Goal: Navigation & Orientation: Find specific page/section

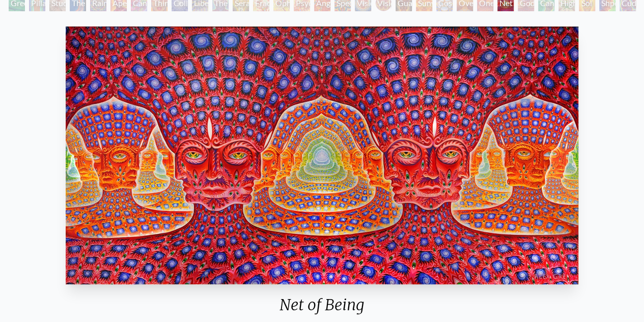
scroll to position [85, 0]
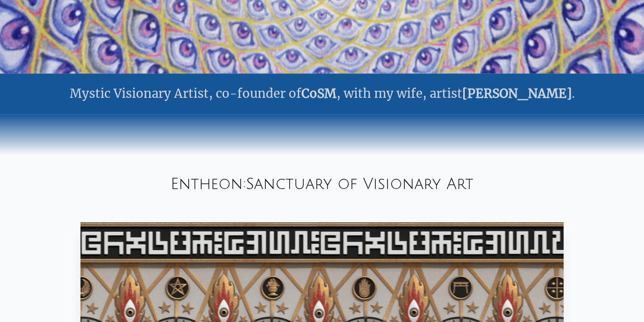
scroll to position [293, 0]
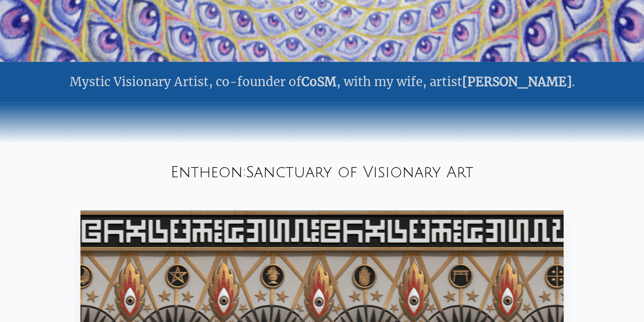
drag, startPoint x: 635, startPoint y: 154, endPoint x: 627, endPoint y: 211, distance: 57.6
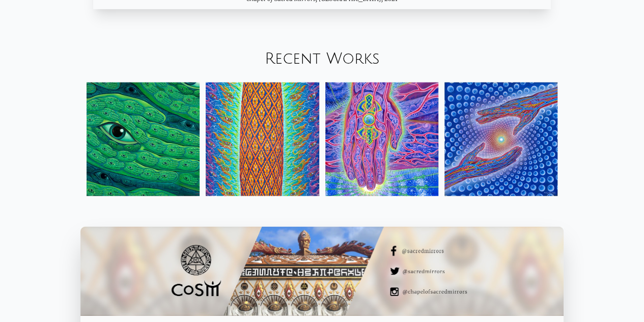
scroll to position [1073, 0]
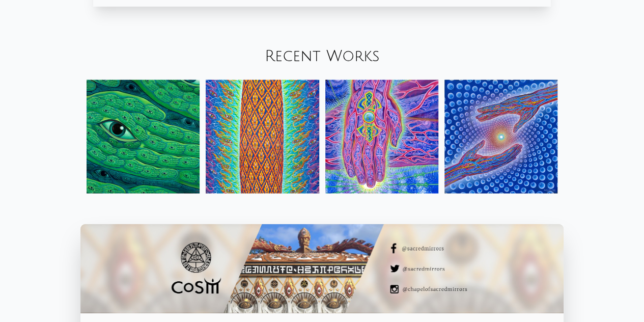
click at [335, 48] on link "Recent Works" at bounding box center [322, 56] width 115 height 17
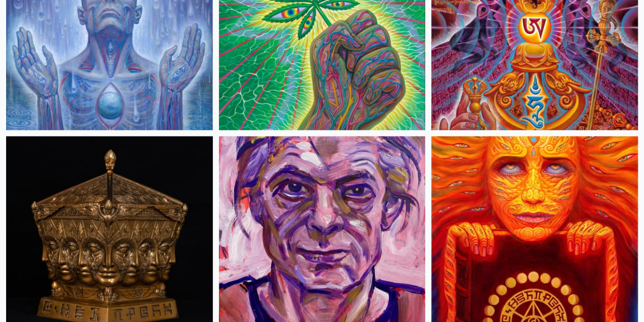
scroll to position [2648, 0]
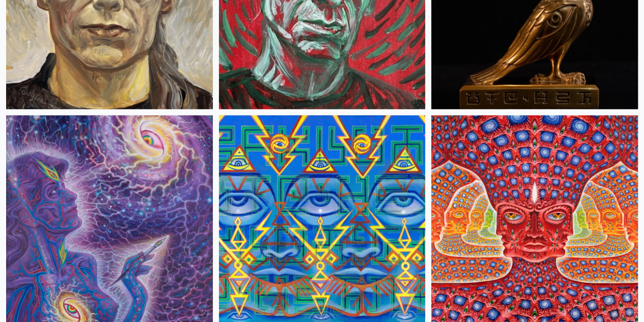
scroll to position [4447, 0]
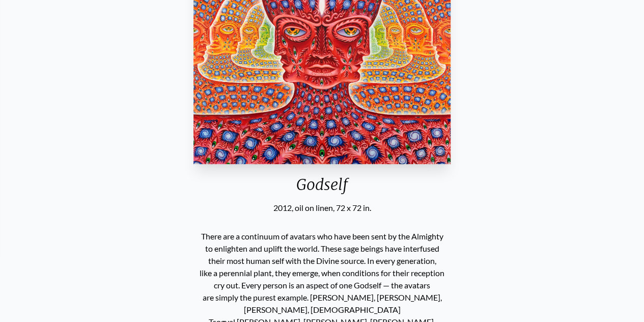
scroll to position [191, 0]
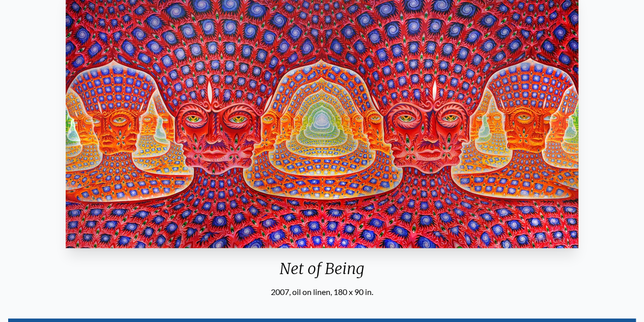
scroll to position [108, 0]
